Goal: Information Seeking & Learning: Find specific fact

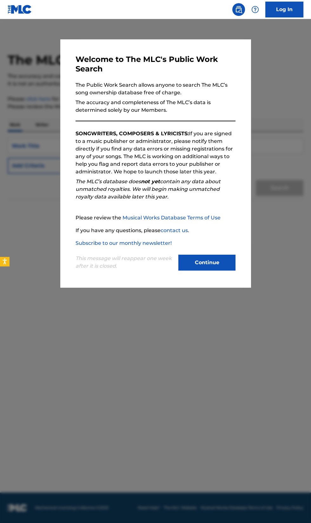
click at [212, 271] on button "Continue" at bounding box center [207, 263] width 57 height 16
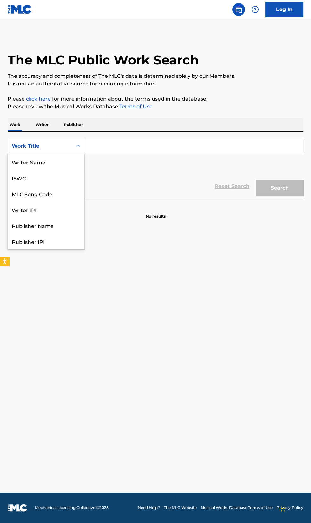
scroll to position [31, 0]
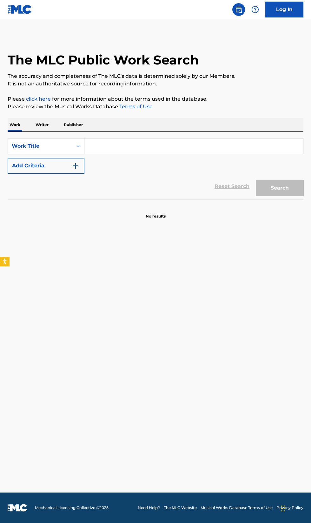
click at [42, 125] on p "Writer" at bounding box center [42, 124] width 17 height 13
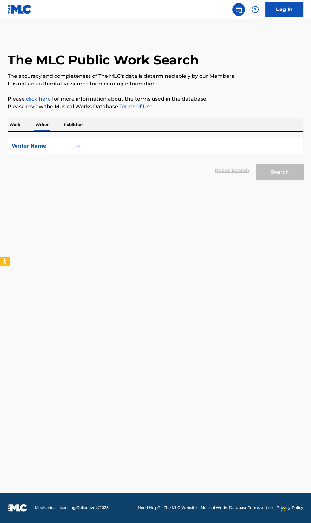
click at [109, 149] on input "Search Form" at bounding box center [194, 146] width 219 height 15
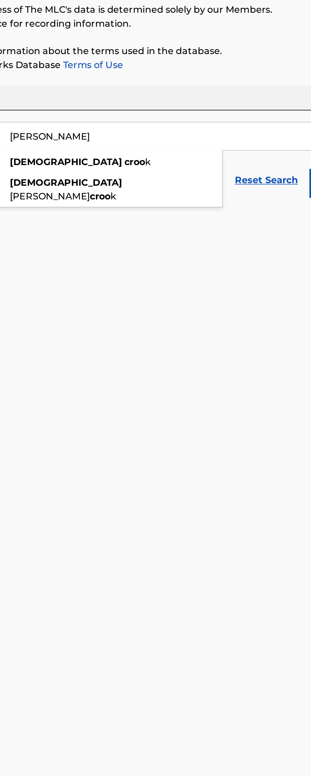
click at [101, 161] on strong "jeshua" at bounding box center [121, 160] width 62 height 6
type input "jeshua crook"
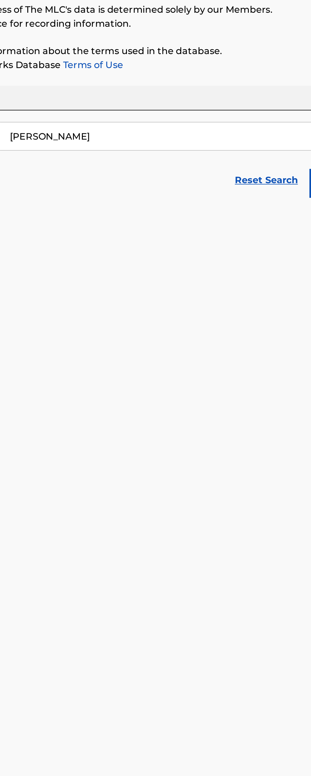
click at [256, 164] on button "Search" at bounding box center [280, 172] width 48 height 16
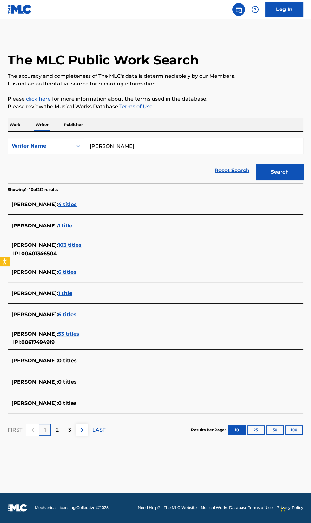
click at [79, 334] on span "53 titles" at bounding box center [68, 334] width 21 height 6
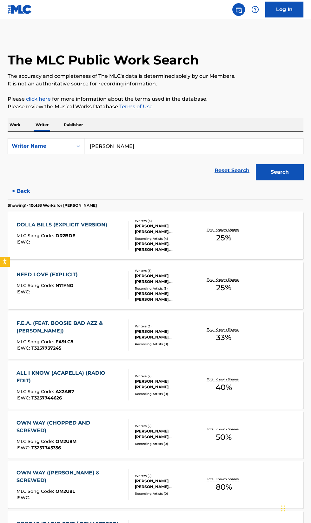
click at [141, 246] on div "LUKAS O'NEALL,SHANK, LUKAS ONEALL;SHANK, LUKAS ONEALL,SHANK, LUKAS O'NEALL,SHANK" at bounding box center [167, 246] width 64 height 11
click at [157, 301] on div "SHANK LUKAS ONEALL, SHANK LUKAS ONEALL, SHANK, LUKAS ONEALL" at bounding box center [167, 296] width 64 height 11
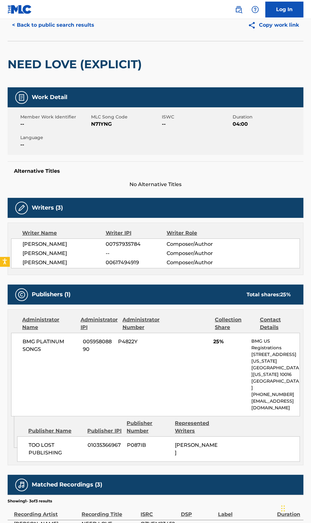
scroll to position [6, 0]
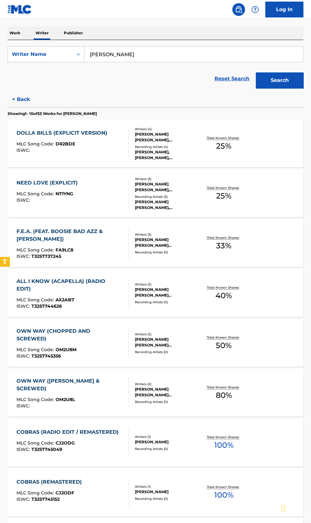
scroll to position [162, 0]
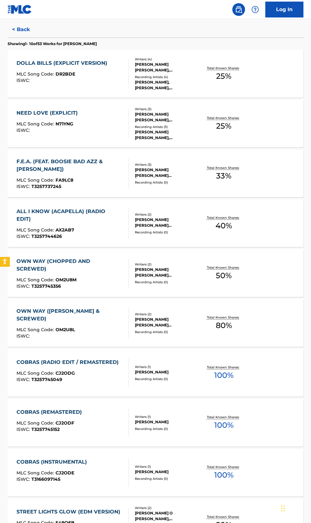
click at [180, 523] on div "Writers ( 2 ) JESHUA O NEAL CROOK, DENNIS WALTON Recording Artists ( 9 ) LUKAS …" at bounding box center [164, 523] width 70 height 34
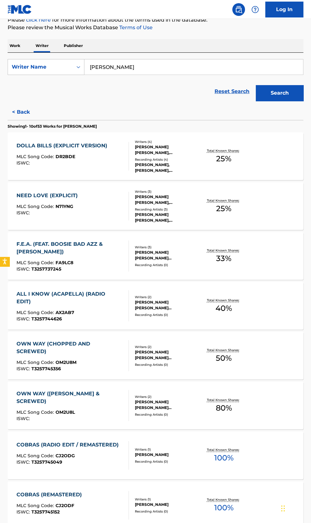
scroll to position [162, 0]
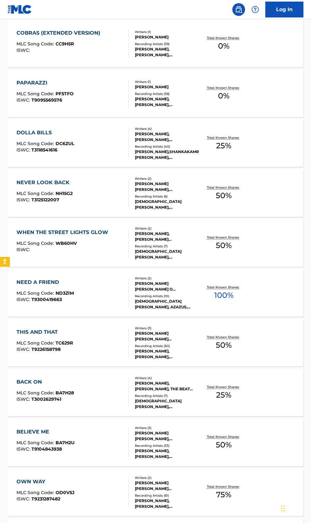
scroll to position [2158, 0]
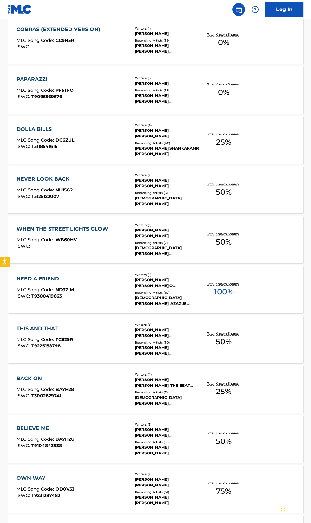
scroll to position [2305, 0]
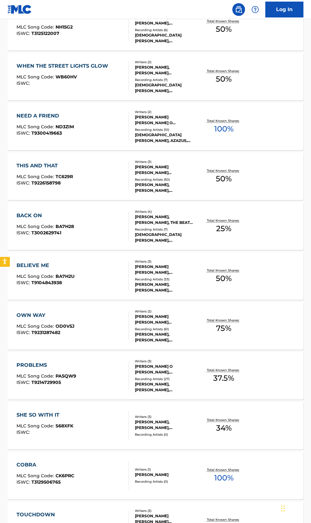
click at [99, 520] on div "TOUCHDOWN MLC Song Code : TW89UI ISWC :" at bounding box center [73, 525] width 113 height 29
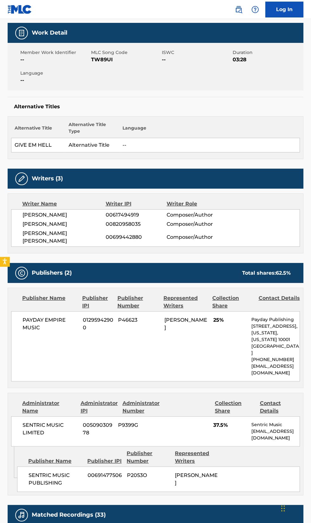
scroll to position [91, 0]
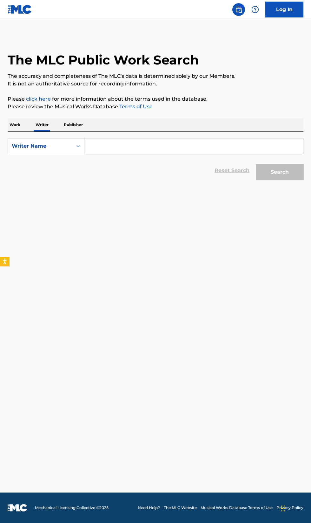
click at [122, 147] on input "Search Form" at bounding box center [194, 146] width 219 height 15
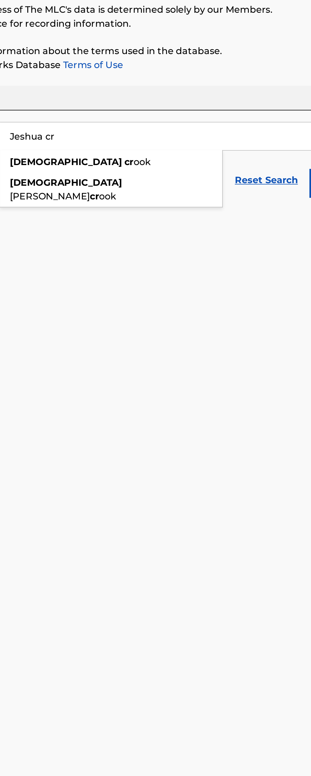
click at [106, 173] on strong "[DEMOGRAPHIC_DATA]" at bounding box center [121, 172] width 62 height 6
type input "jeshua oneal crook"
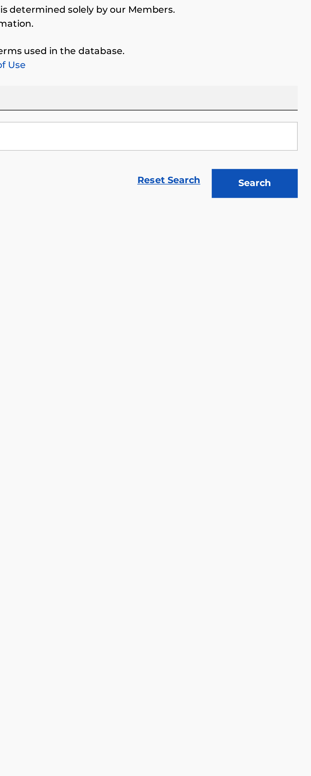
click at [275, 169] on button "Search" at bounding box center [280, 172] width 48 height 16
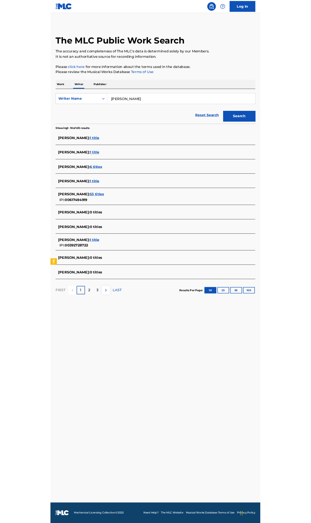
scroll to position [3, 0]
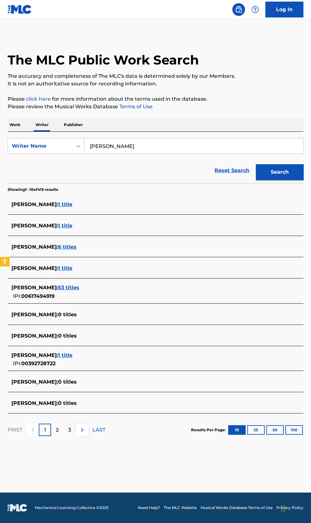
click at [79, 285] on span "53 titles" at bounding box center [68, 288] width 21 height 6
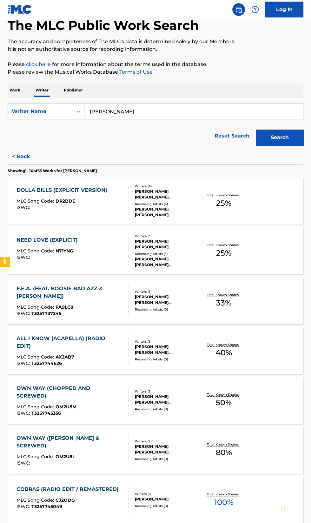
scroll to position [36, 0]
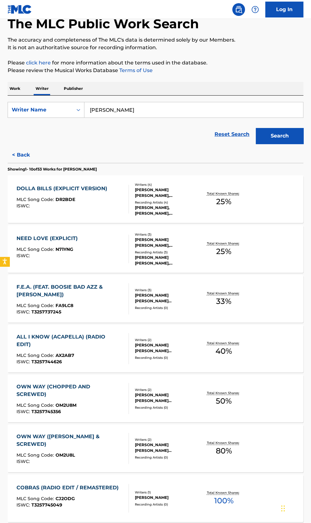
click at [46, 188] on div "DOLLA BILLS (EXPLICIT VERSION)" at bounding box center [64, 189] width 94 height 8
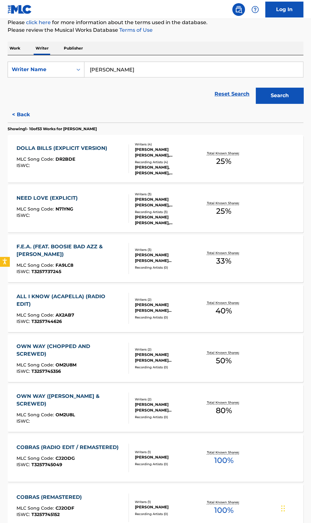
scroll to position [108, 0]
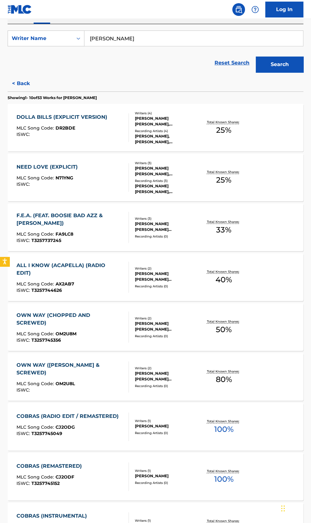
click at [100, 413] on div "COBRAS (RADIO EDIT / REMASTERED)" at bounding box center [70, 417] width 106 height 8
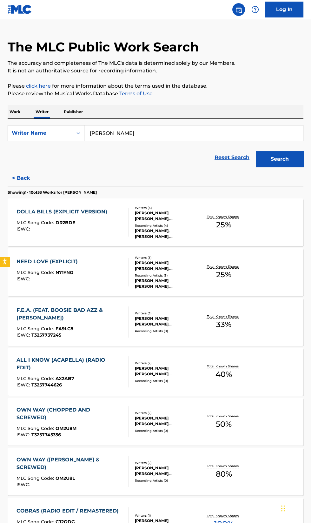
scroll to position [162, 0]
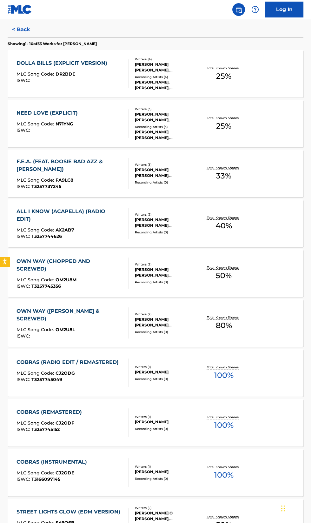
click at [106, 514] on div "STREET LIGHTS GLOW (EDM VERSION)" at bounding box center [70, 513] width 107 height 8
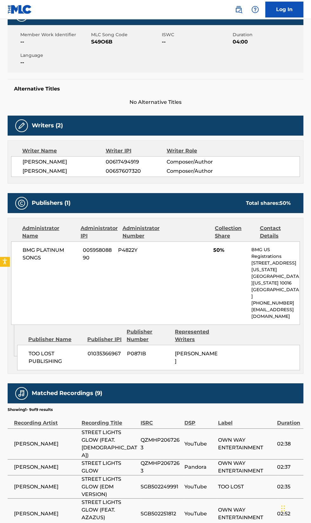
scroll to position [131, 0]
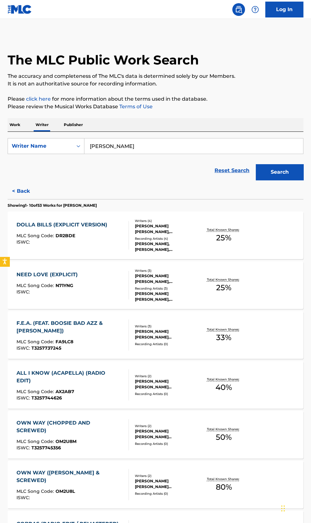
click at [15, 123] on p "Work" at bounding box center [15, 124] width 15 height 13
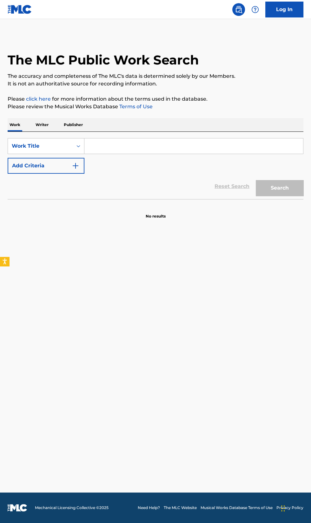
click at [31, 167] on button "Add Criteria" at bounding box center [46, 166] width 77 height 16
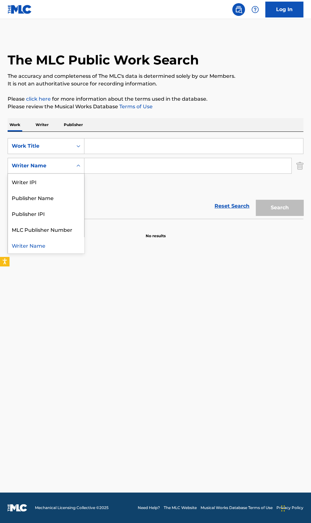
click at [23, 201] on div "Publisher Name" at bounding box center [46, 198] width 76 height 16
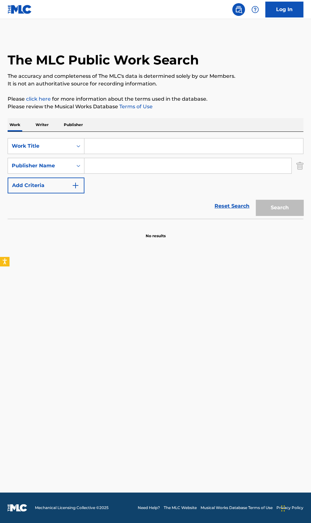
click at [95, 166] on input "Search Form" at bounding box center [188, 165] width 207 height 15
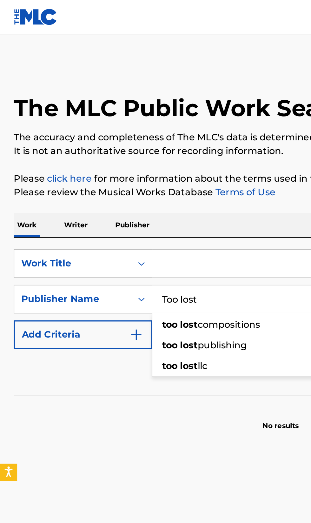
type input "Too lost"
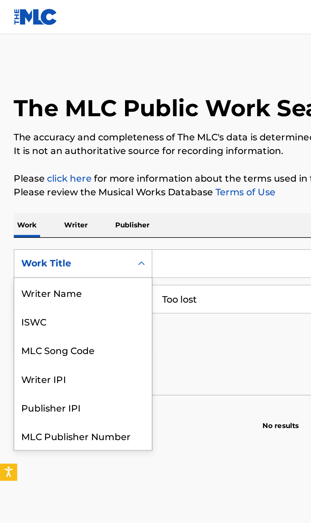
click at [22, 163] on div "Writer Name" at bounding box center [46, 162] width 76 height 16
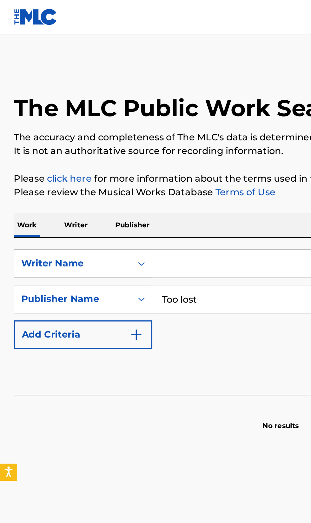
click at [93, 146] on input "Search Form" at bounding box center [194, 146] width 219 height 15
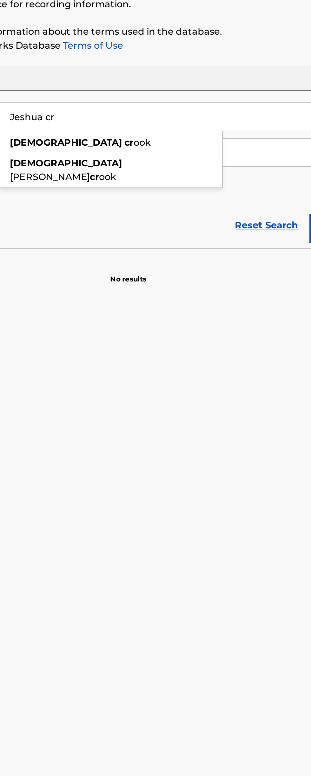
click at [101, 170] on strong "jeshua" at bounding box center [121, 172] width 62 height 6
type input "jeshua oneal crook"
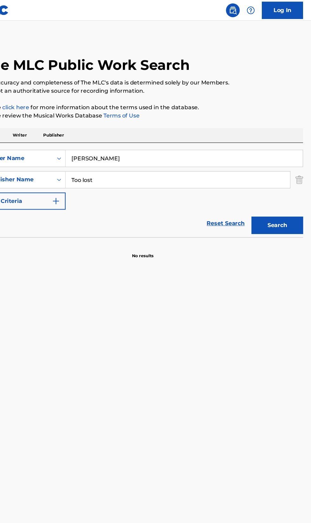
click at [285, 202] on button "Search" at bounding box center [280, 208] width 48 height 16
click at [286, 206] on button "Search" at bounding box center [280, 208] width 48 height 16
click at [113, 167] on input "Too lost" at bounding box center [188, 165] width 207 height 15
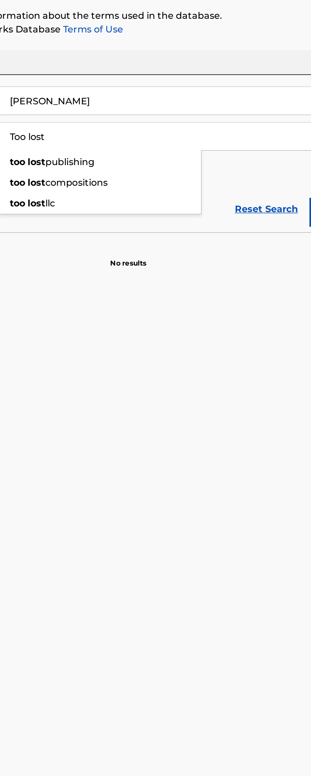
click at [117, 181] on span "publishing" at bounding box center [123, 180] width 27 height 6
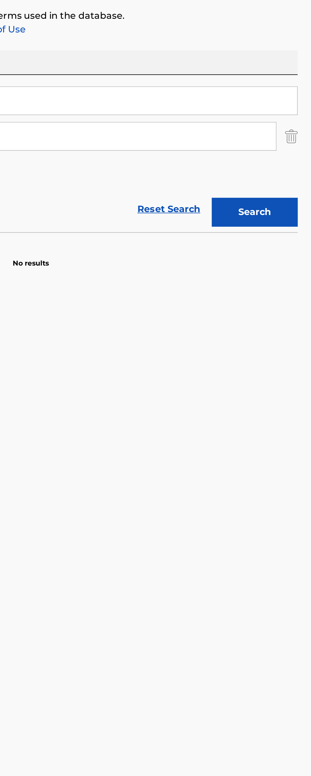
click at [276, 209] on button "Search" at bounding box center [280, 208] width 48 height 16
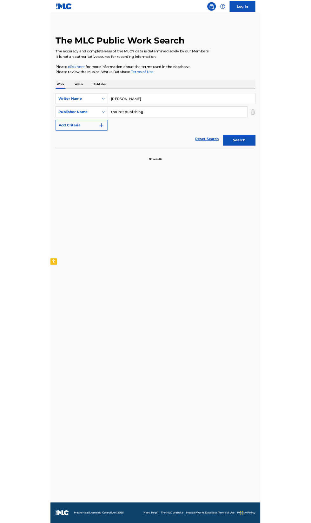
scroll to position [0, 0]
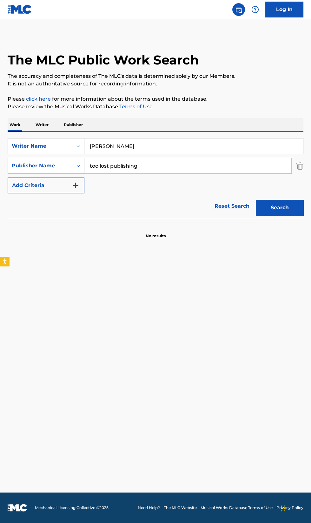
click at [159, 165] on input "too lost publishing" at bounding box center [188, 165] width 207 height 15
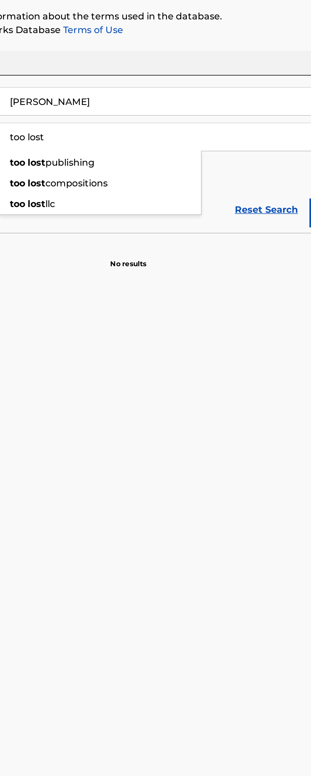
click at [110, 181] on span "publishing" at bounding box center [123, 180] width 27 height 6
type input "too lost publishing"
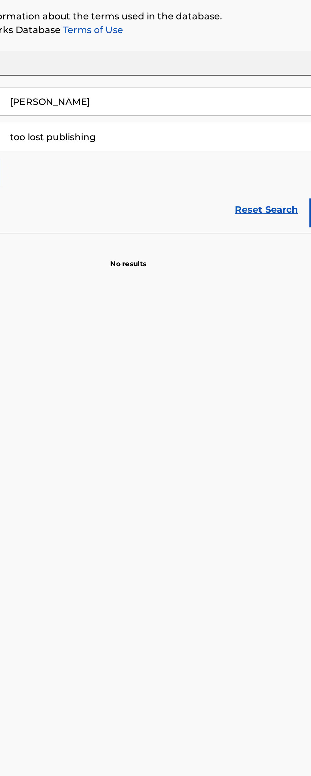
click at [143, 144] on input "jeshua oneal crook" at bounding box center [194, 146] width 219 height 15
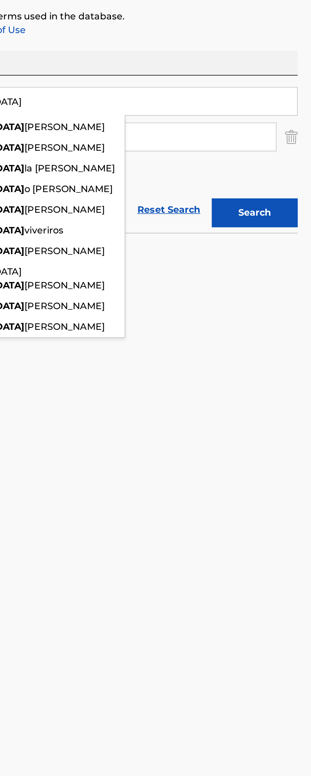
type input "jeshua"
click at [272, 207] on button "Search" at bounding box center [280, 208] width 48 height 16
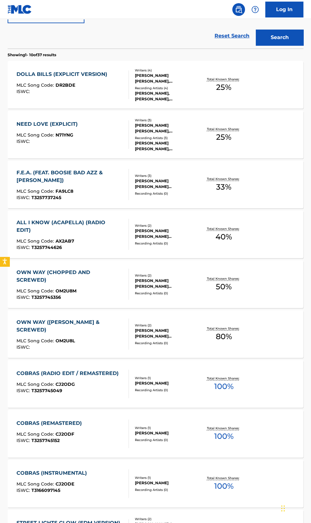
scroll to position [181, 0]
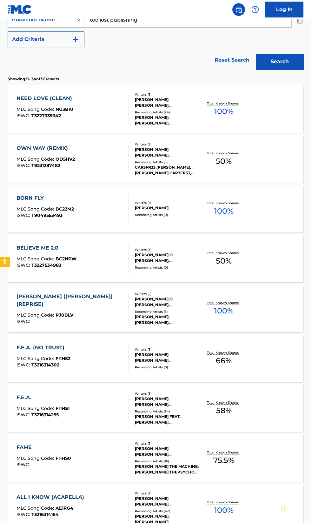
scroll to position [0, 0]
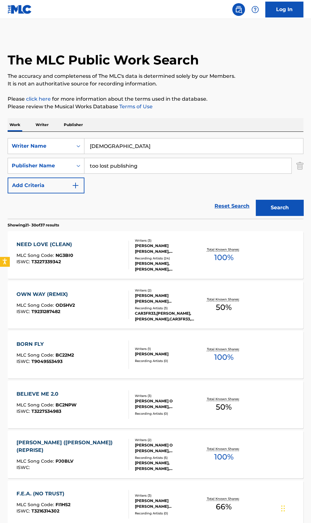
click at [153, 166] on input "too lost publishing" at bounding box center [188, 165] width 207 height 15
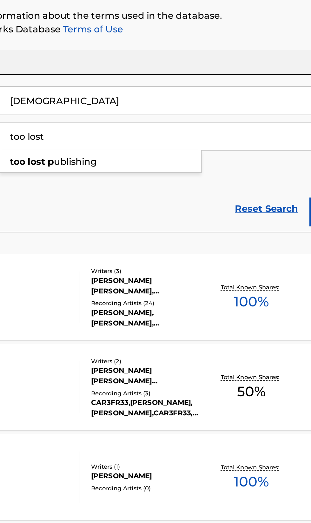
type input "too"
type input "V"
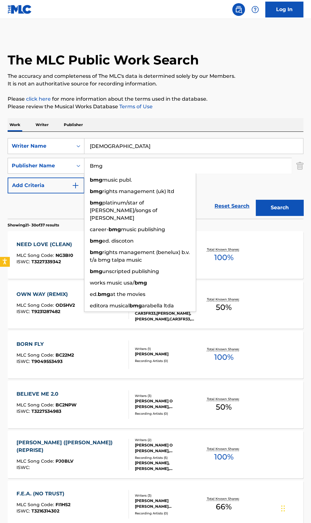
click at [284, 215] on button "Search" at bounding box center [280, 208] width 48 height 16
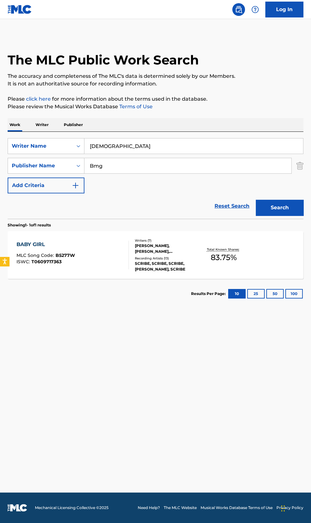
click at [113, 167] on input "Bmg" at bounding box center [188, 165] width 207 height 15
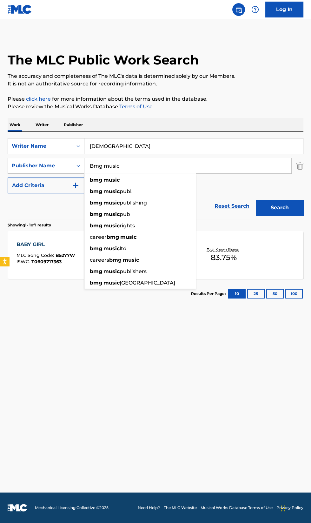
click at [272, 206] on button "Search" at bounding box center [280, 208] width 48 height 16
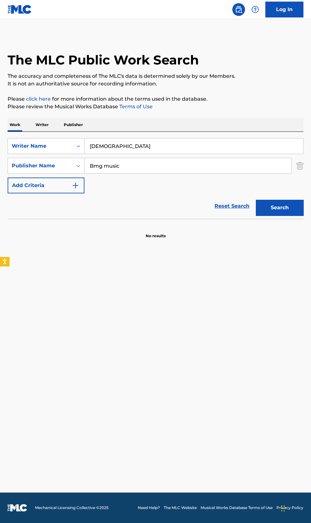
click at [138, 166] on input "Bmg music" at bounding box center [188, 165] width 207 height 15
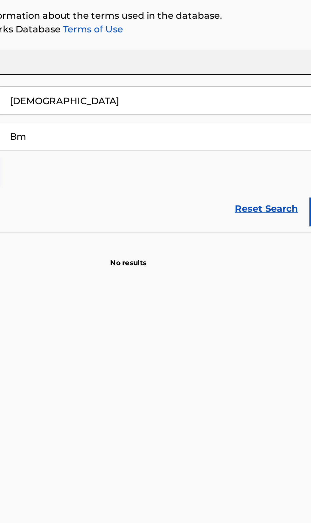
type input "B"
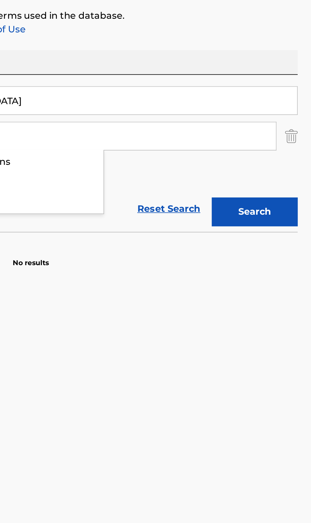
type input "Too lost"
click at [275, 210] on button "Search" at bounding box center [280, 208] width 48 height 16
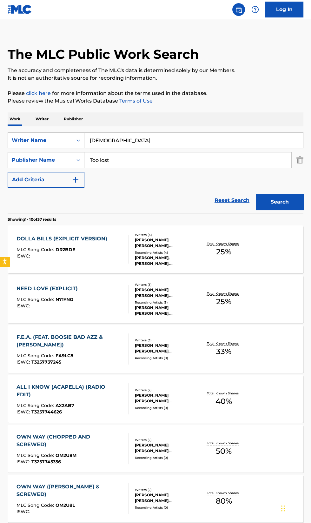
scroll to position [22, 0]
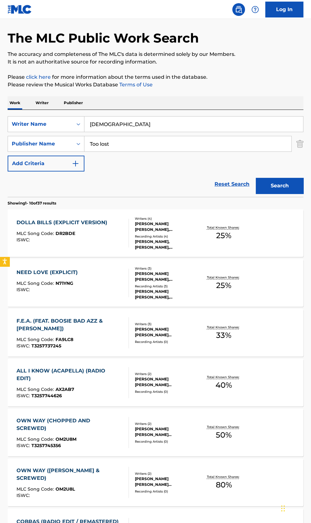
click at [66, 243] on div "DOLLA BILLS (EXPLICIT VERSION) MLC Song Code : DR2BDE ISWC :" at bounding box center [64, 233] width 94 height 29
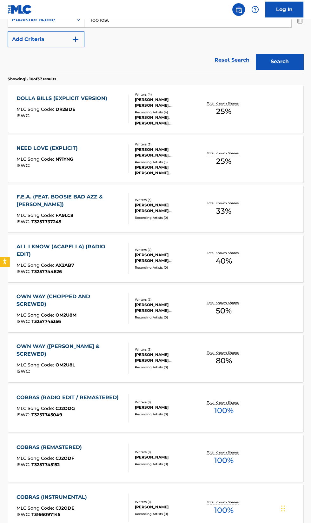
scroll to position [147, 0]
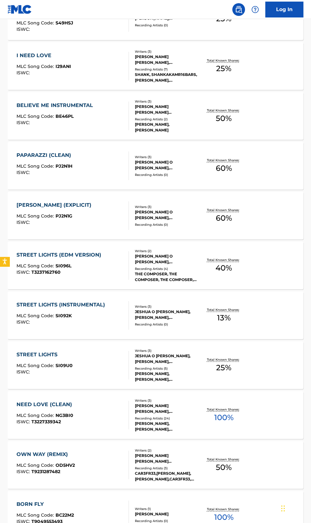
scroll to position [930, 0]
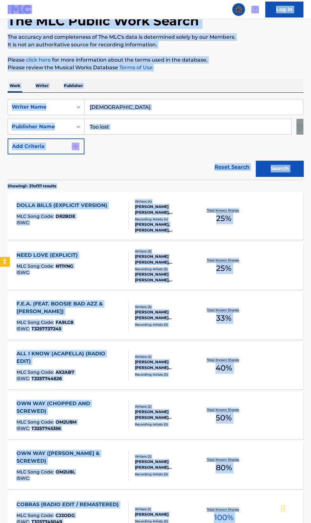
scroll to position [0, 0]
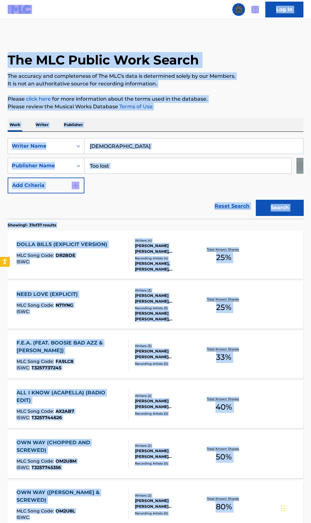
click at [27, 215] on div "Reset Search Search" at bounding box center [156, 206] width 296 height 25
click at [43, 211] on div "Reset Search Search" at bounding box center [156, 206] width 296 height 25
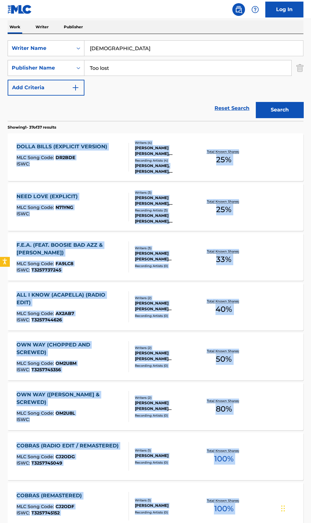
scroll to position [118, 0]
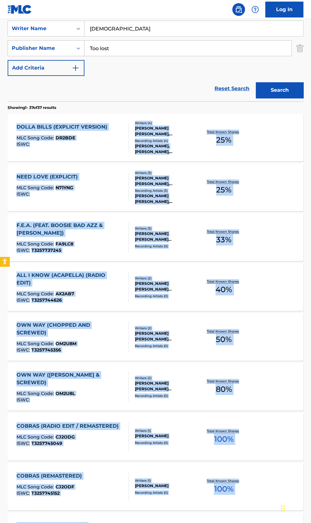
copy div "DOLLA BILLS (EXPLICIT VERSION) MLC Song Code : DR2BDE ISWC : Writers ( 4 ) JESH…"
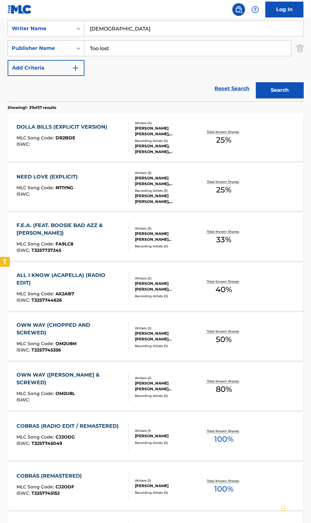
click at [220, 442] on span "100 %" at bounding box center [223, 439] width 19 height 11
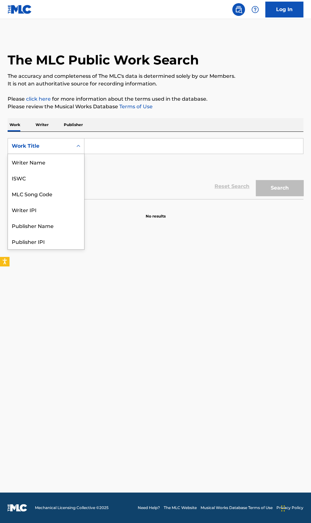
scroll to position [31, 0]
click at [19, 179] on div "Writer IPI" at bounding box center [46, 178] width 76 height 16
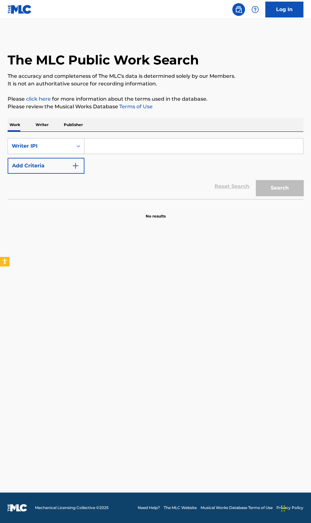
click at [104, 148] on input "Search Form" at bounding box center [194, 146] width 219 height 15
type input "00617494919"
click at [279, 188] on button "Search" at bounding box center [280, 188] width 48 height 16
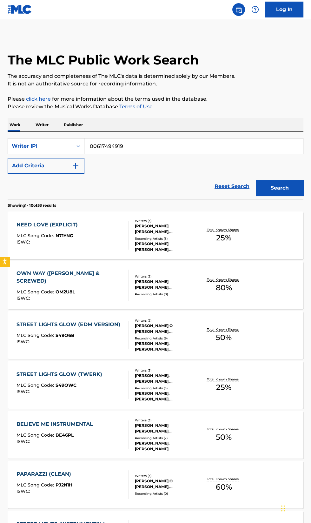
click at [129, 237] on div at bounding box center [126, 235] width 5 height 29
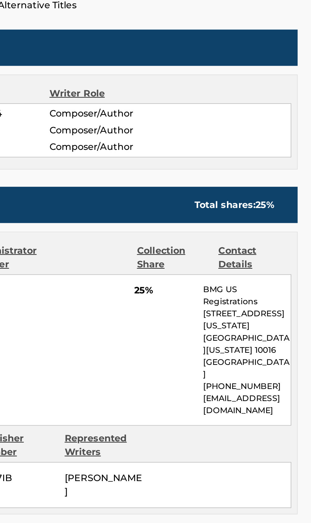
scroll to position [3, 0]
